Goal: Task Accomplishment & Management: Complete application form

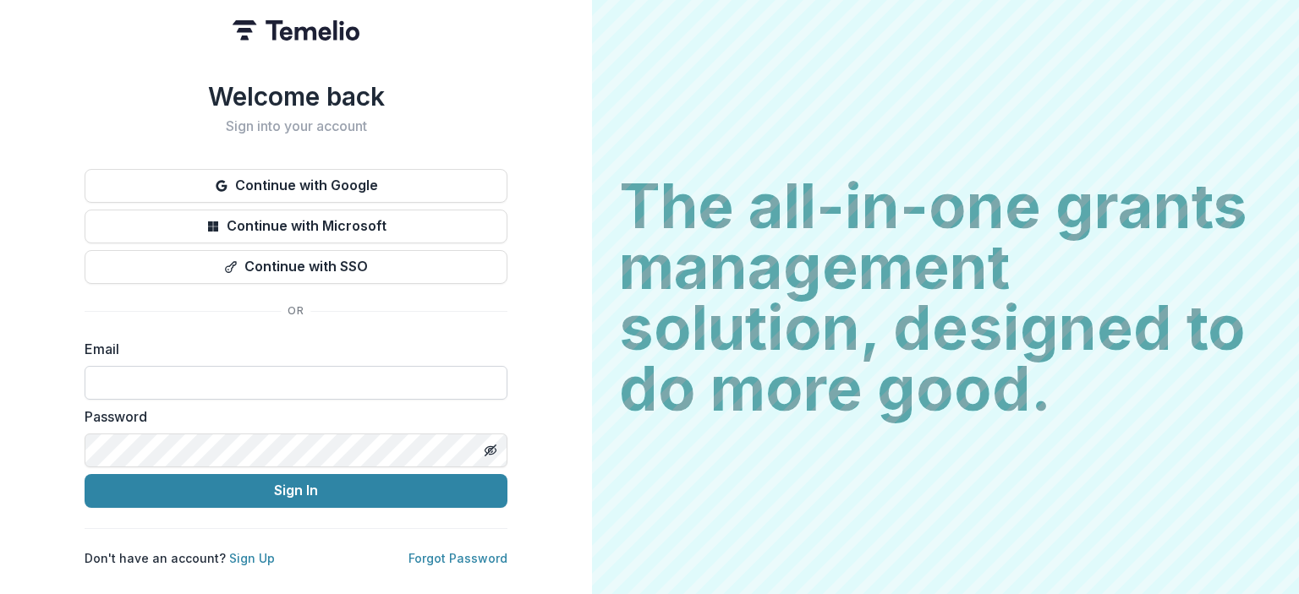
click at [172, 371] on input at bounding box center [296, 383] width 423 height 34
type input "**********"
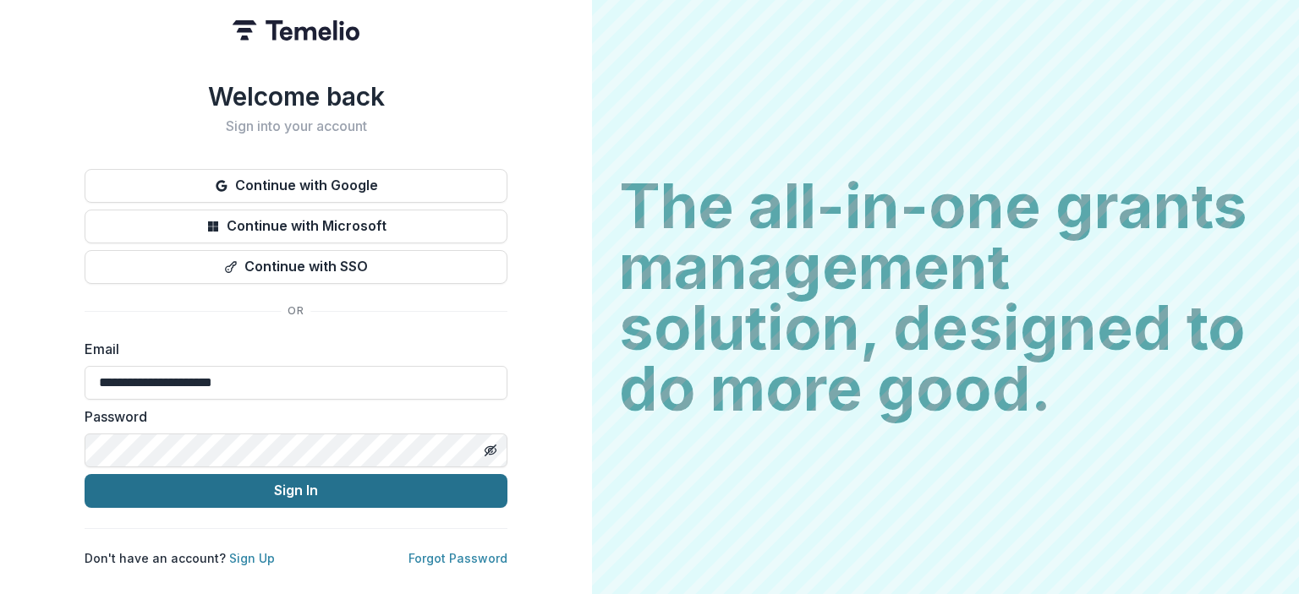
click at [227, 483] on button "Sign In" at bounding box center [296, 491] width 423 height 34
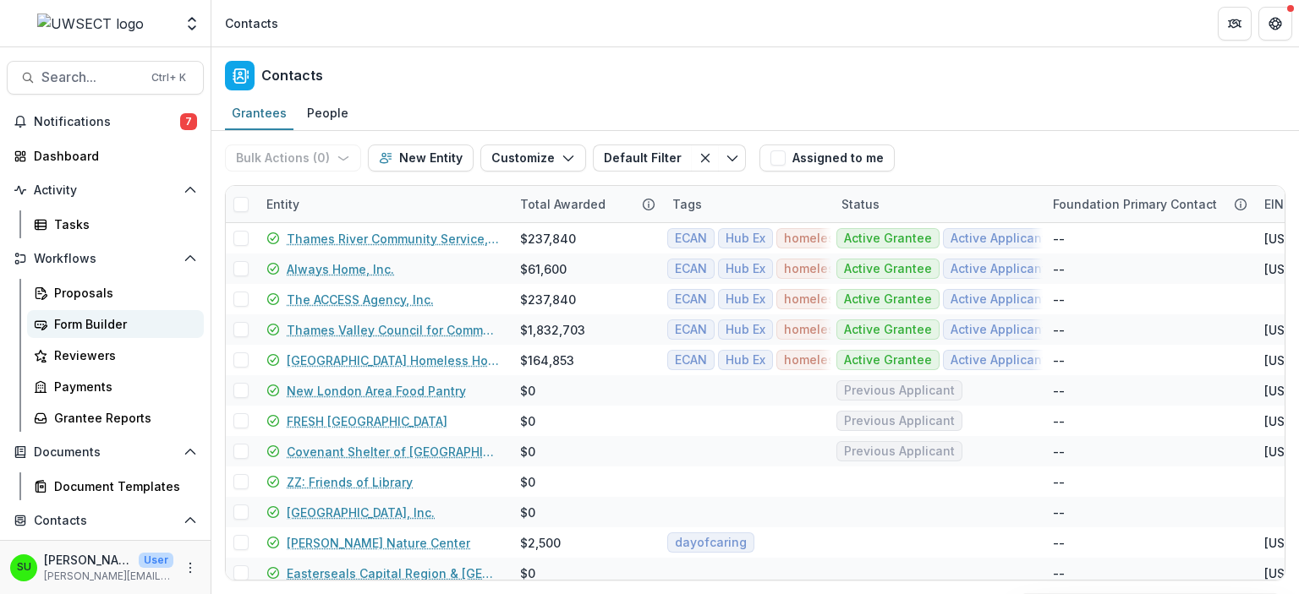
click at [90, 327] on div "Form Builder" at bounding box center [122, 324] width 136 height 18
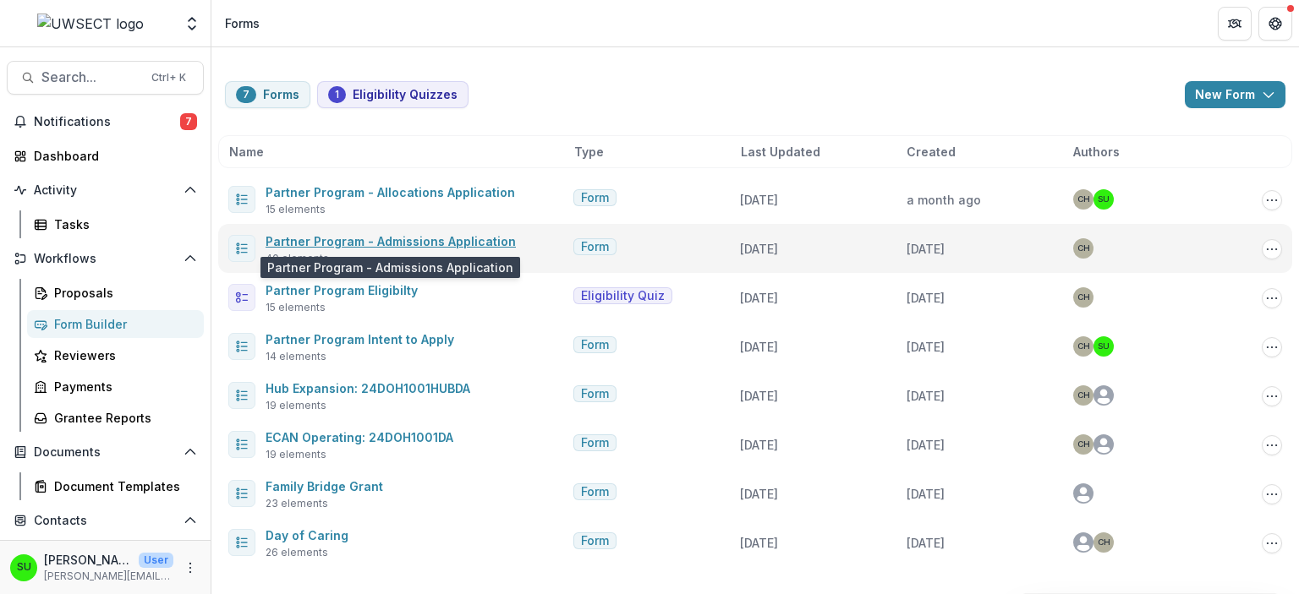
click at [287, 239] on link "Partner Program - Admissions Application" at bounding box center [390, 241] width 250 height 14
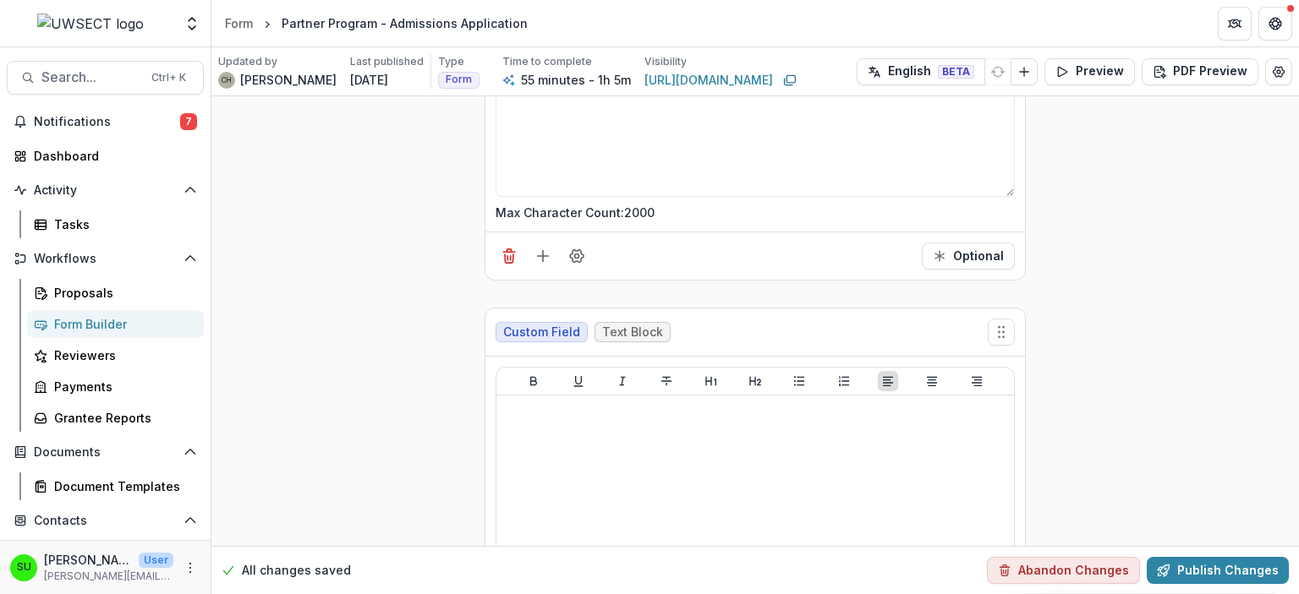
scroll to position [18118, 0]
